Goal: Task Accomplishment & Management: Use online tool/utility

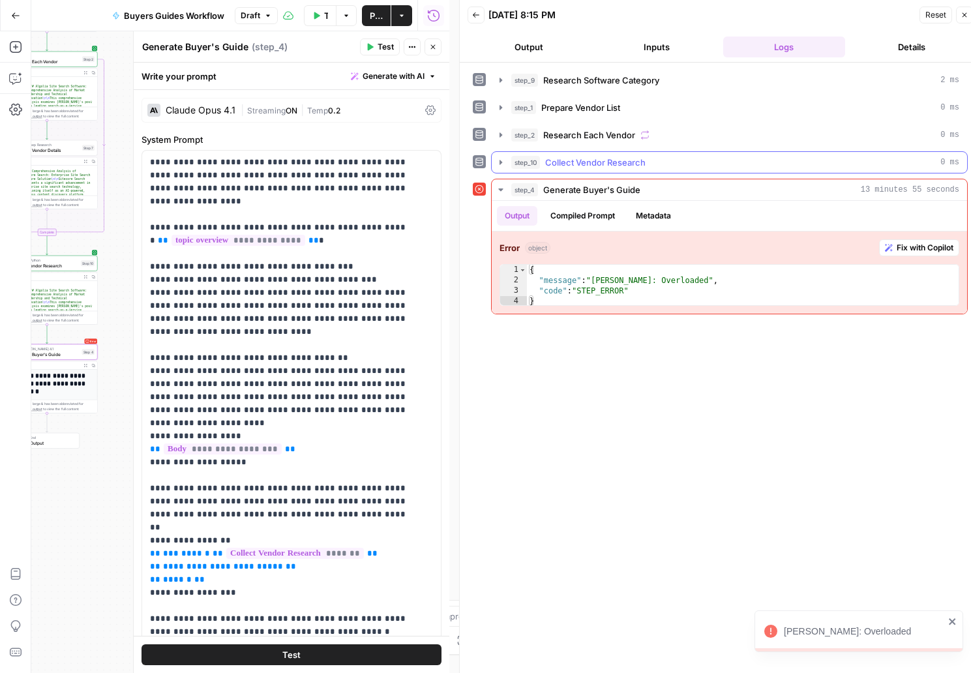
click at [500, 158] on icon "button" at bounding box center [501, 162] width 10 height 10
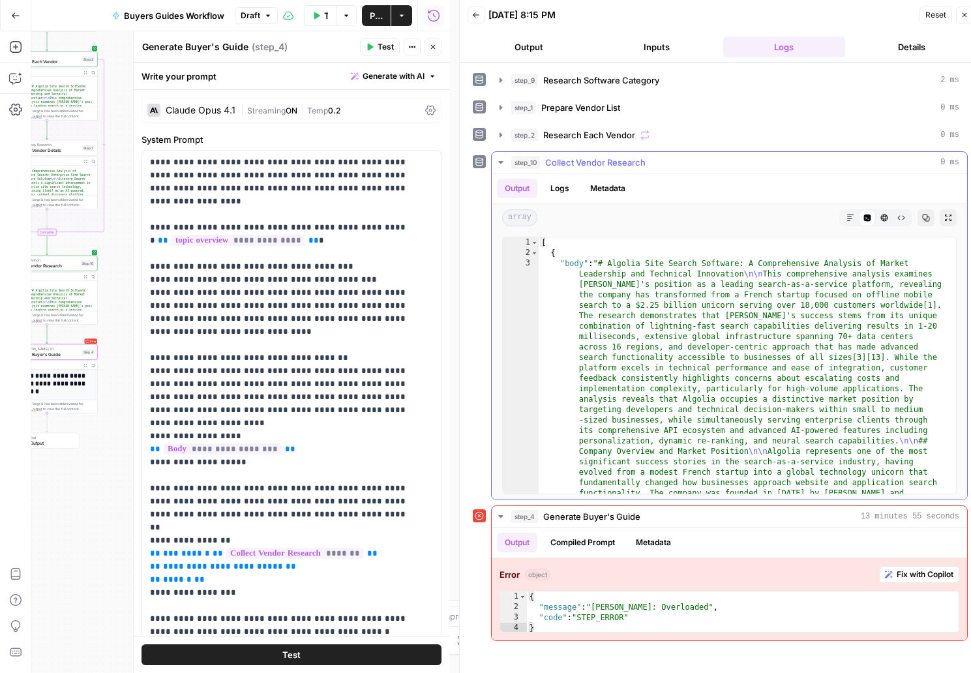
click at [500, 158] on icon "button" at bounding box center [501, 162] width 10 height 10
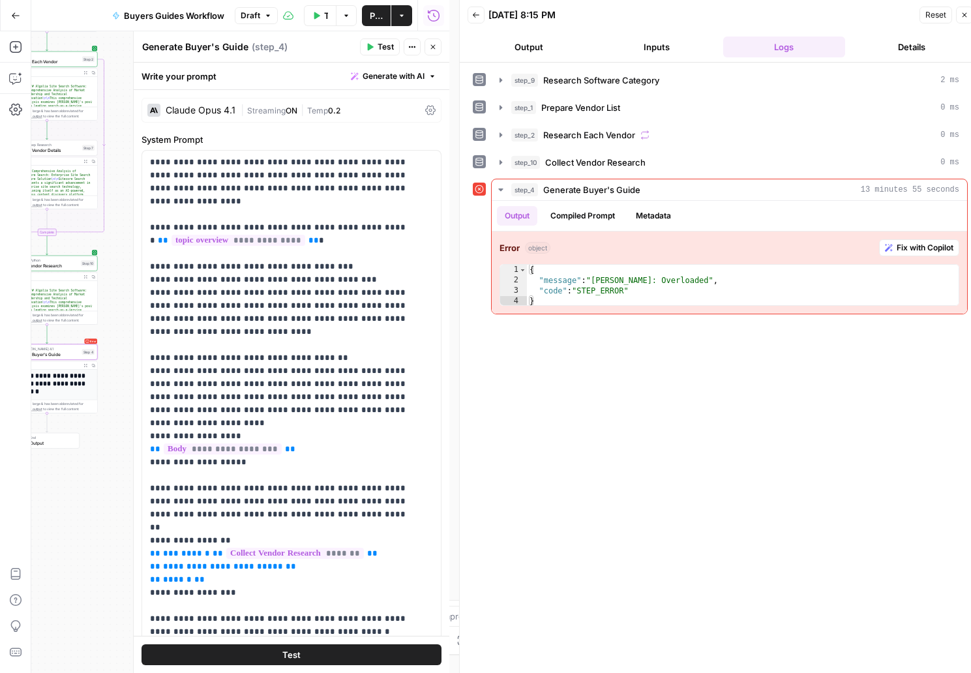
click at [258, 18] on span "Draft" at bounding box center [251, 16] width 20 height 12
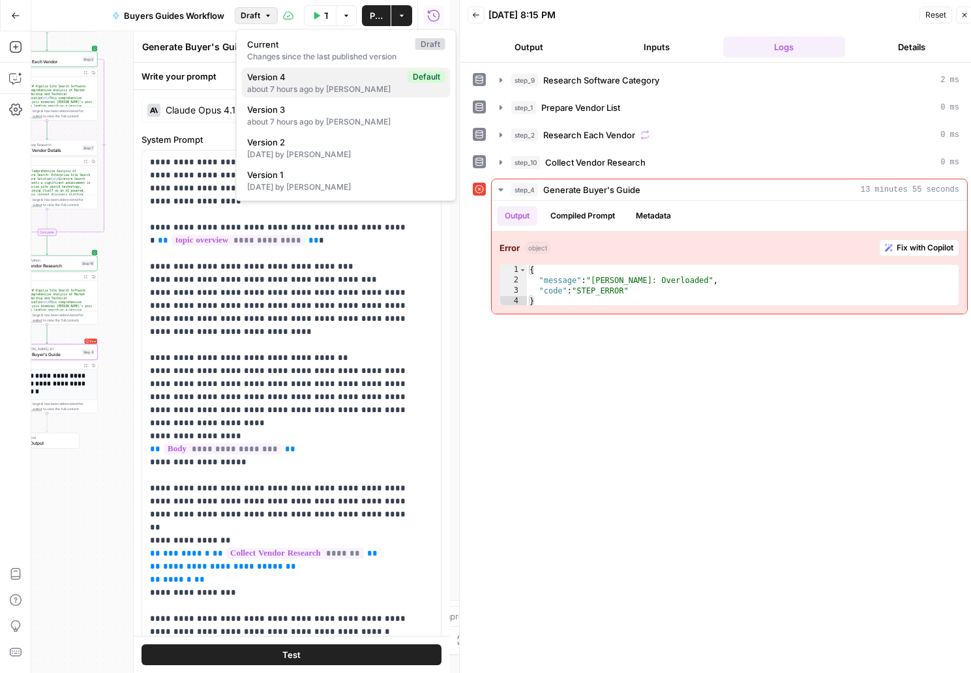
click at [283, 84] on div "about 7 hours ago by [PERSON_NAME]" at bounding box center [346, 89] width 198 height 12
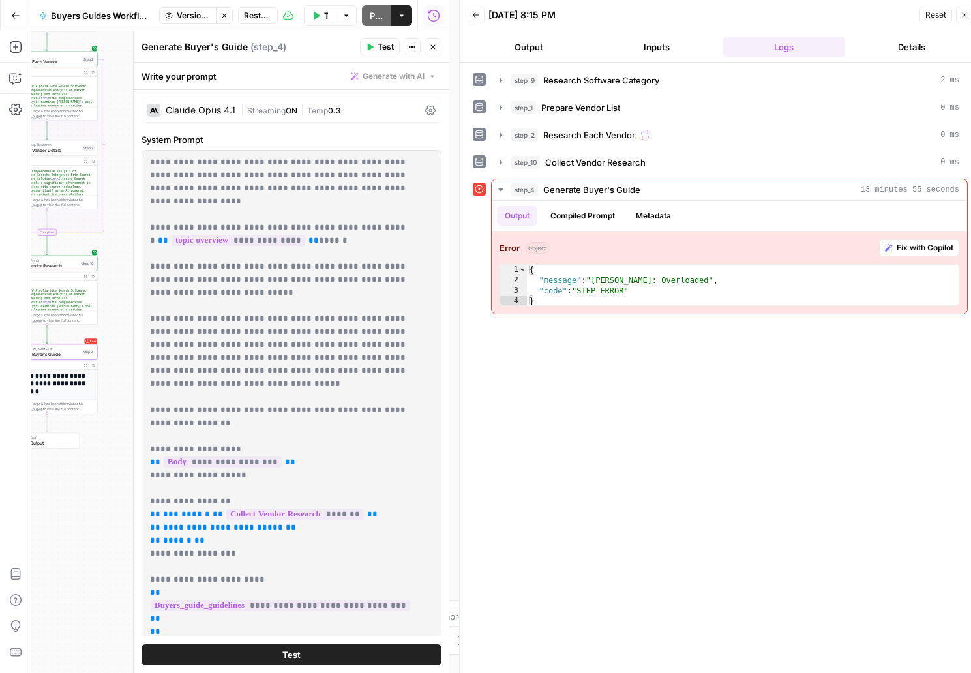
click at [255, 15] on span "Restore" at bounding box center [258, 16] width 28 height 12
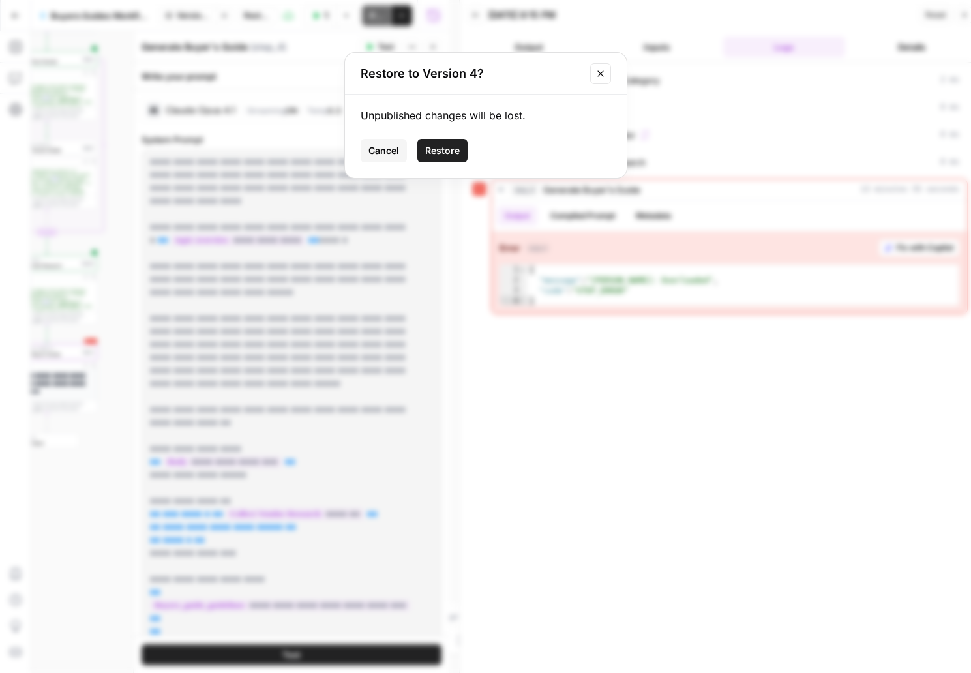
click at [445, 145] on span "Restore" at bounding box center [442, 150] width 35 height 13
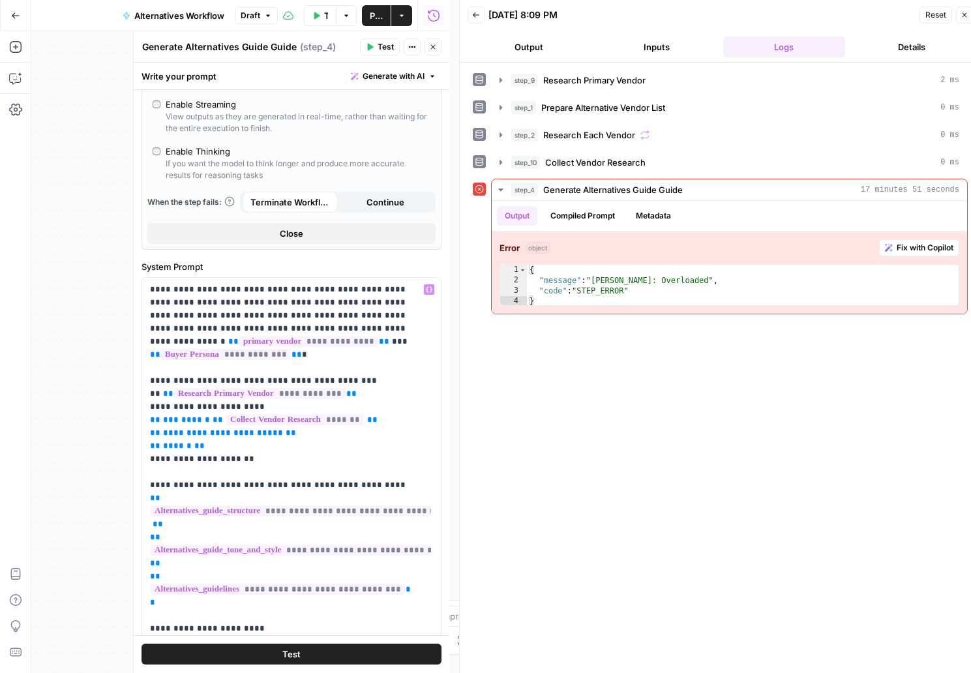
scroll to position [127, 0]
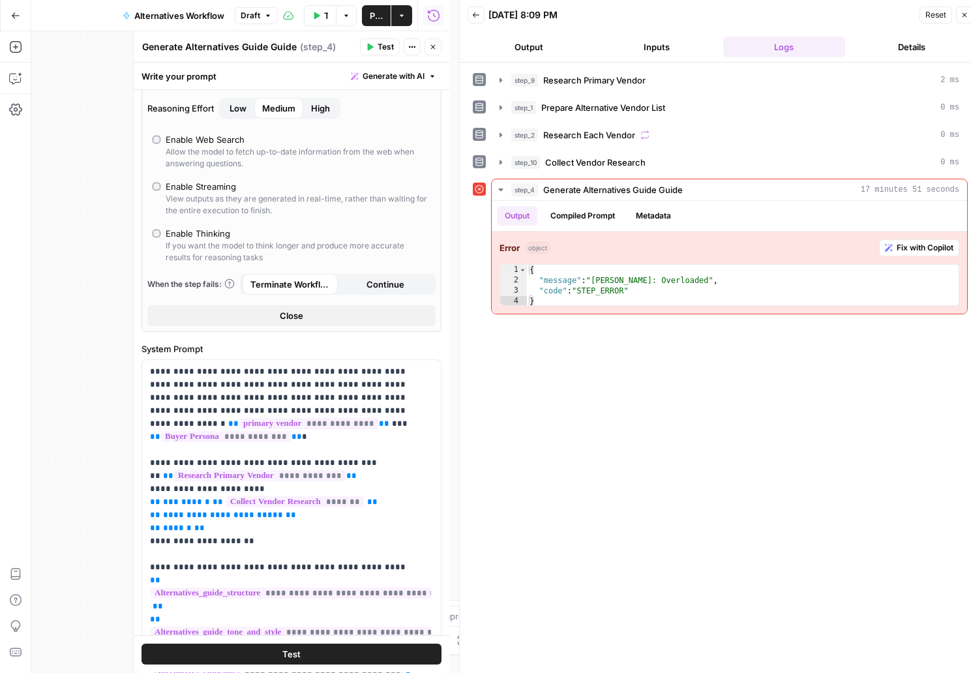
click at [381, 53] on button "Test" at bounding box center [380, 46] width 40 height 17
